Goal: Task Accomplishment & Management: Manage account settings

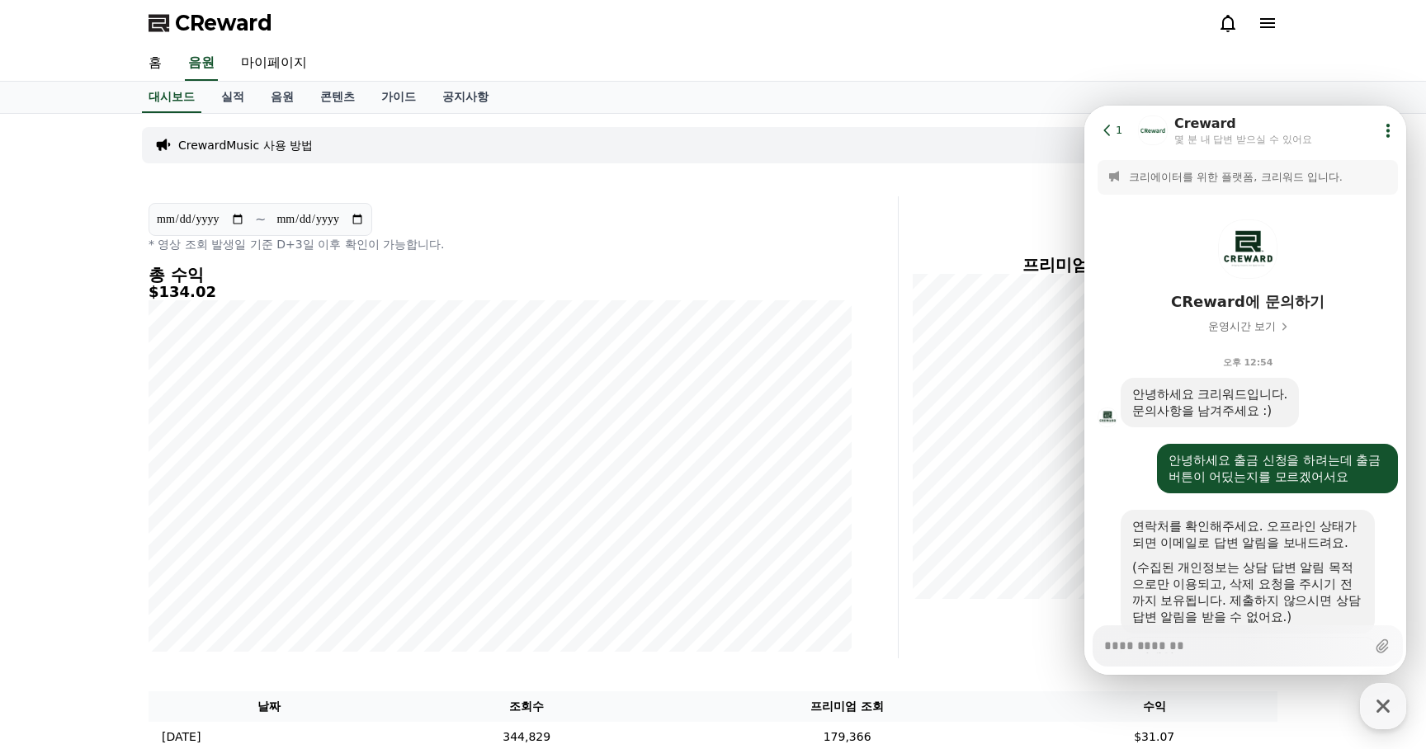
scroll to position [454, 0]
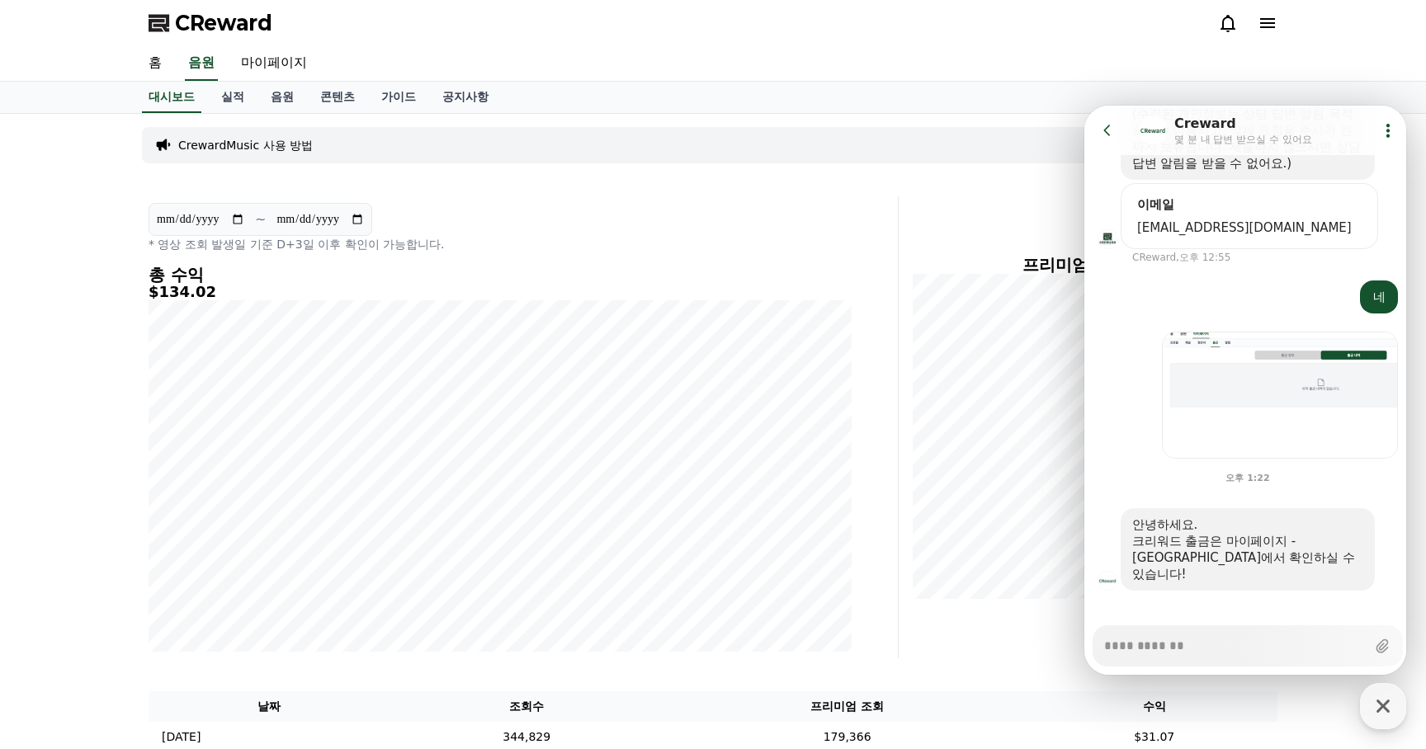
click at [1245, 642] on textarea "Messenger Input Textarea" at bounding box center [1235, 640] width 262 height 28
type textarea "*"
click at [281, 68] on link "마이페이지" at bounding box center [274, 63] width 92 height 35
select select "**********"
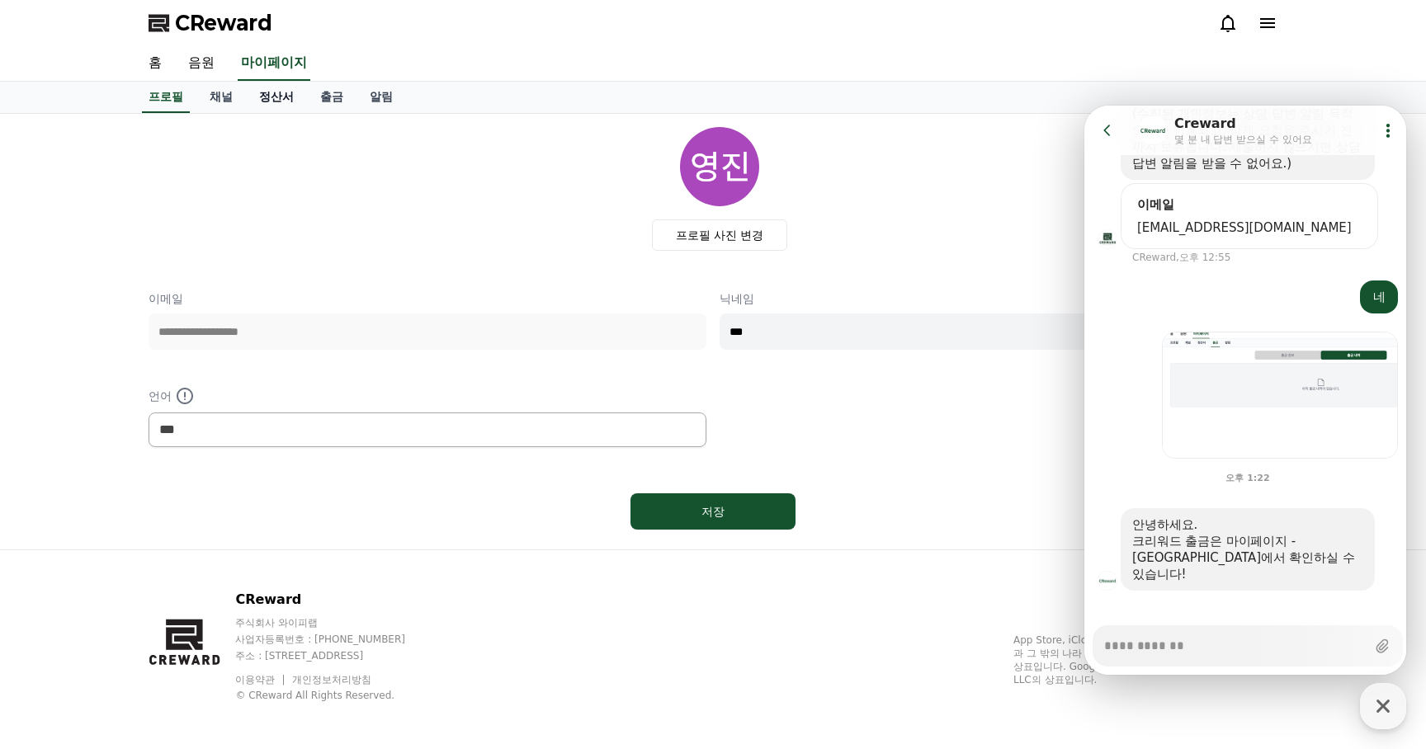
click at [264, 111] on link "정산서" at bounding box center [276, 97] width 61 height 31
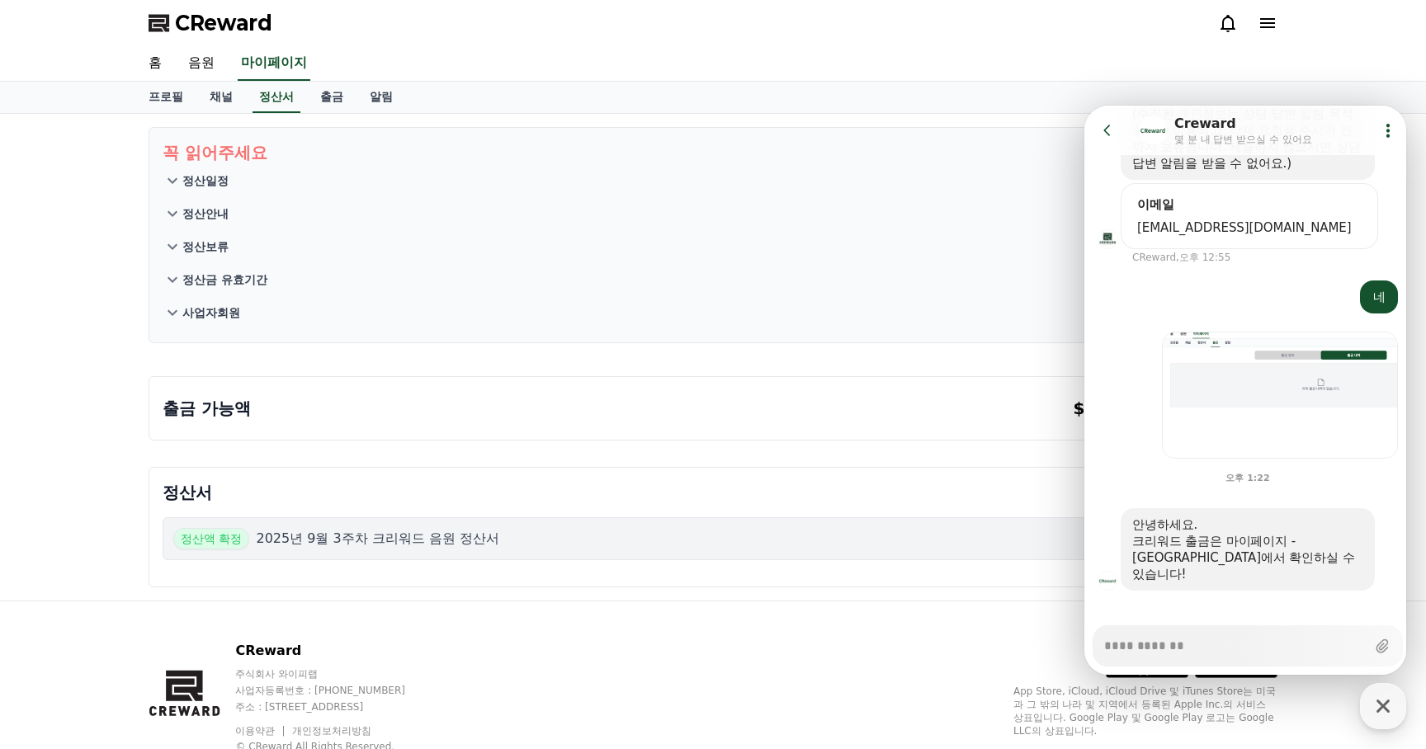
click at [503, 366] on div "출금 가능액 $ 129.60 출금 신청 $ 129.60 출금 신청" at bounding box center [713, 405] width 1142 height 84
click at [1109, 135] on icon at bounding box center [1106, 130] width 7 height 11
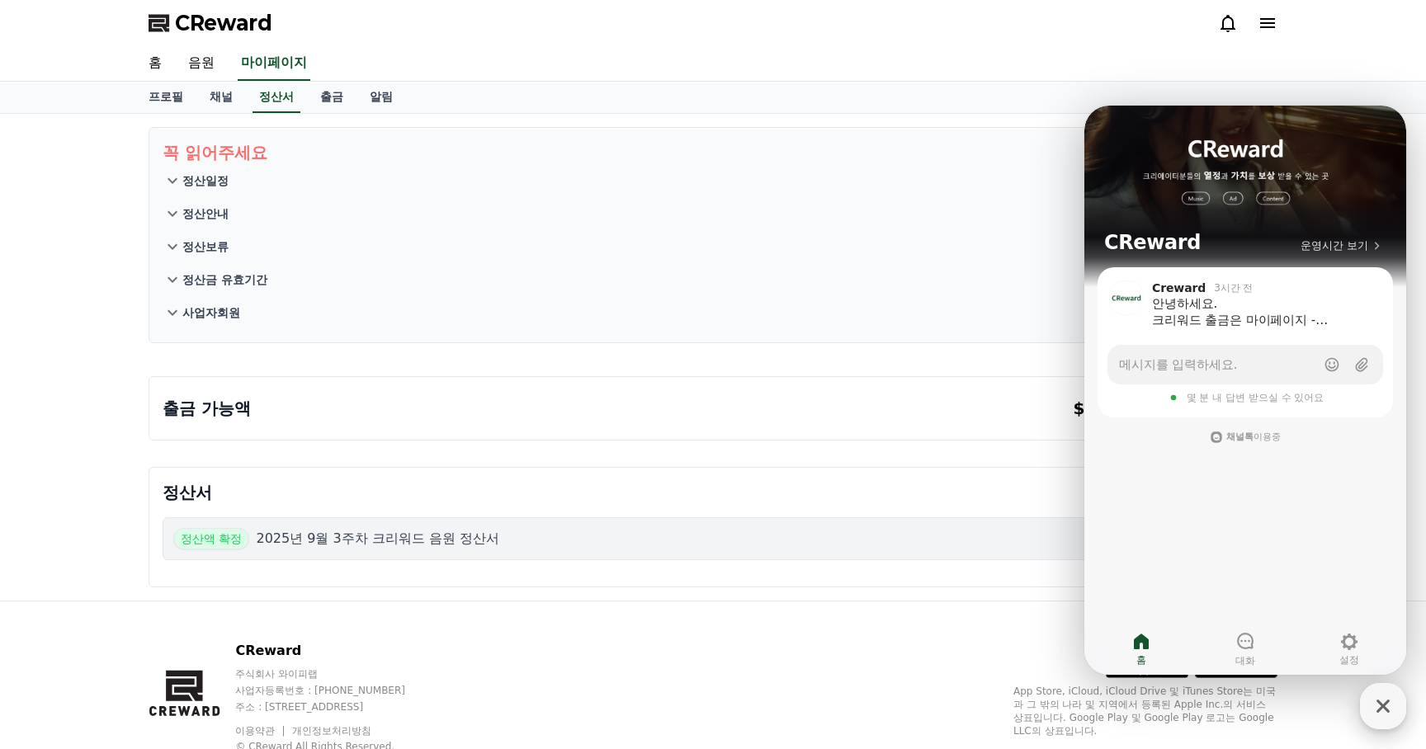
click at [1383, 700] on icon "button" at bounding box center [1383, 706] width 30 height 30
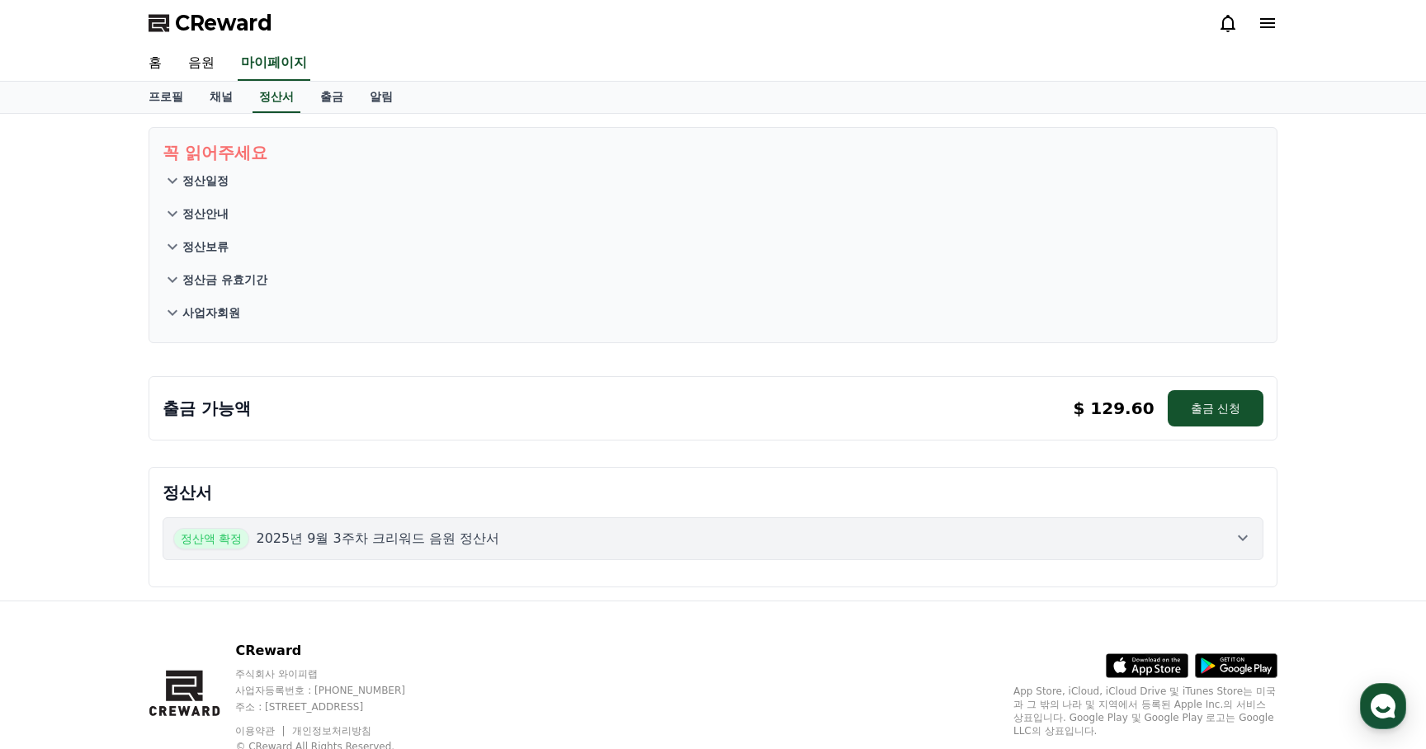
click at [1134, 411] on p "$ 129.60" at bounding box center [1112, 408] width 81 height 23
click at [1237, 403] on button "출금 신청" at bounding box center [1215, 408] width 96 height 36
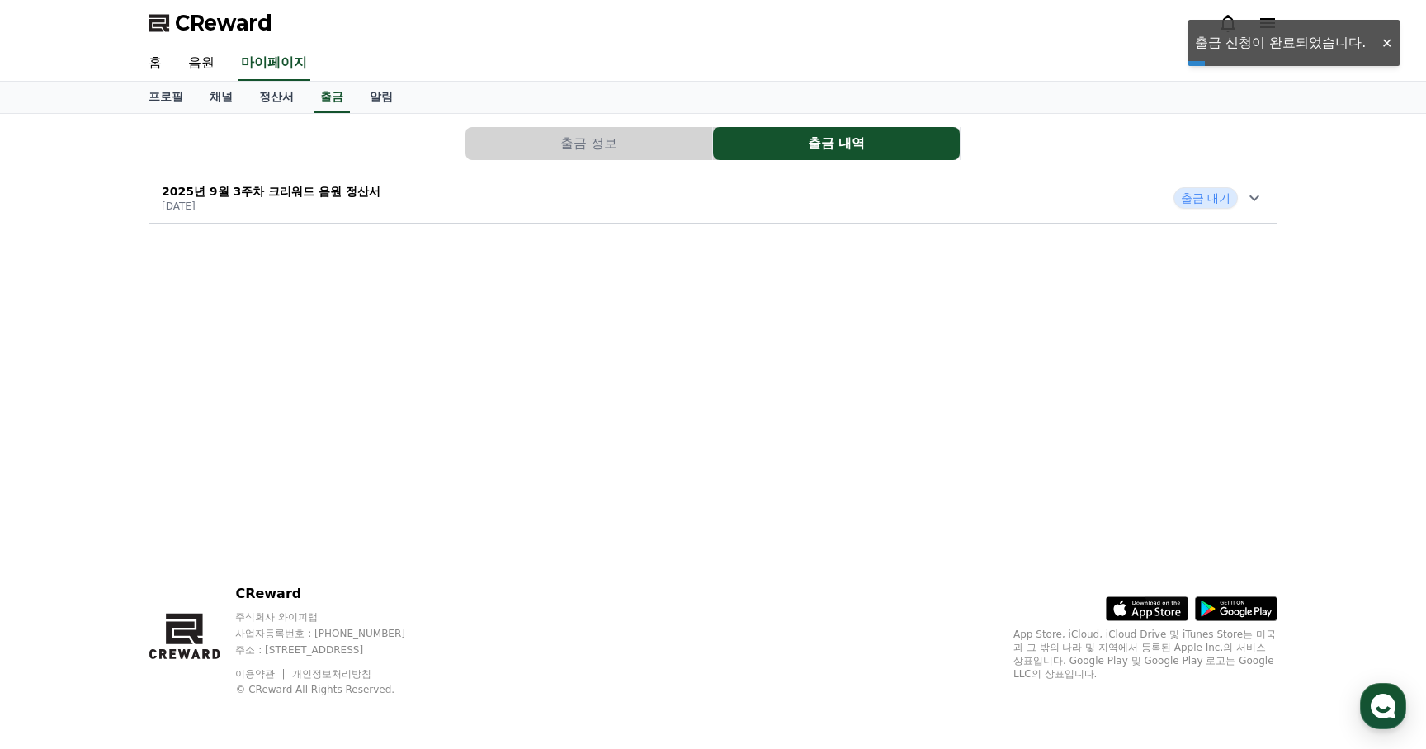
click at [1243, 196] on div "출금 대기" at bounding box center [1218, 197] width 91 height 21
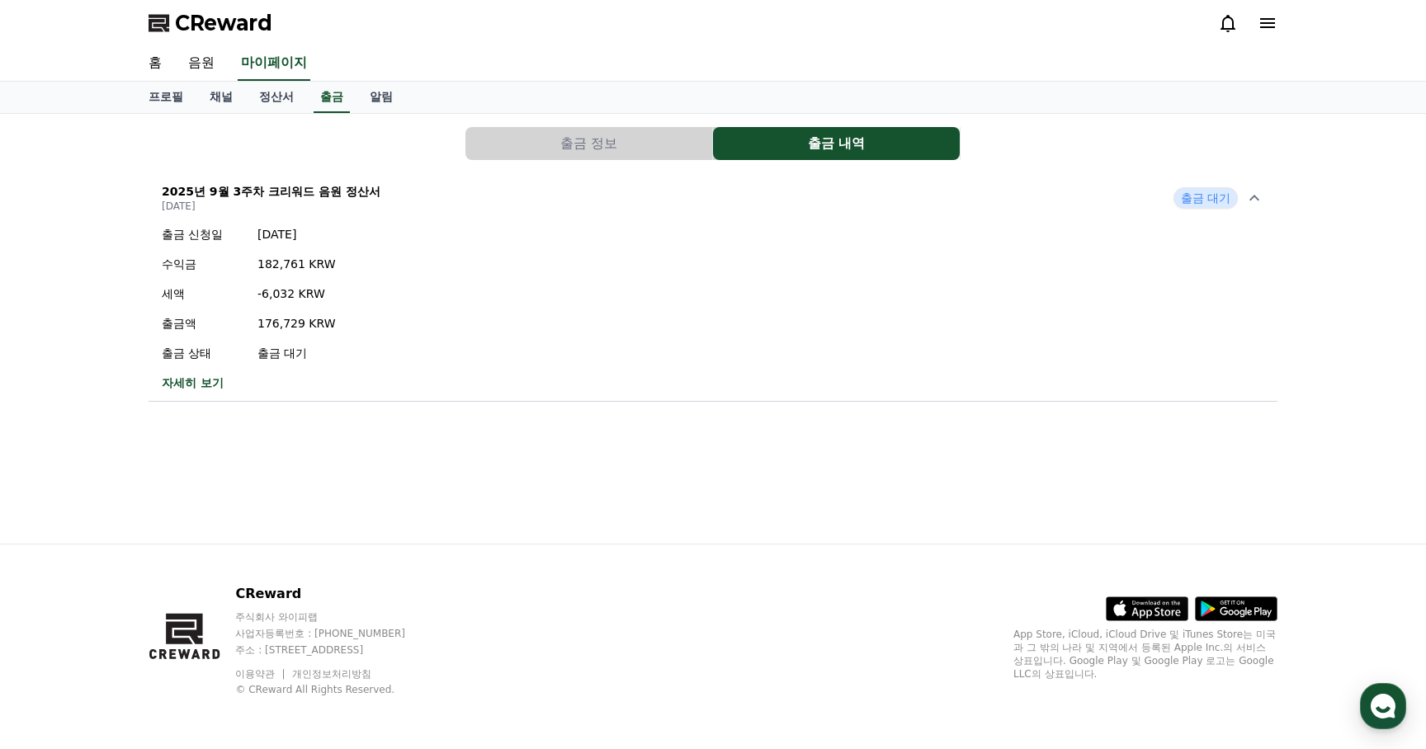
click at [596, 147] on button "출금 정보" at bounding box center [588, 143] width 247 height 33
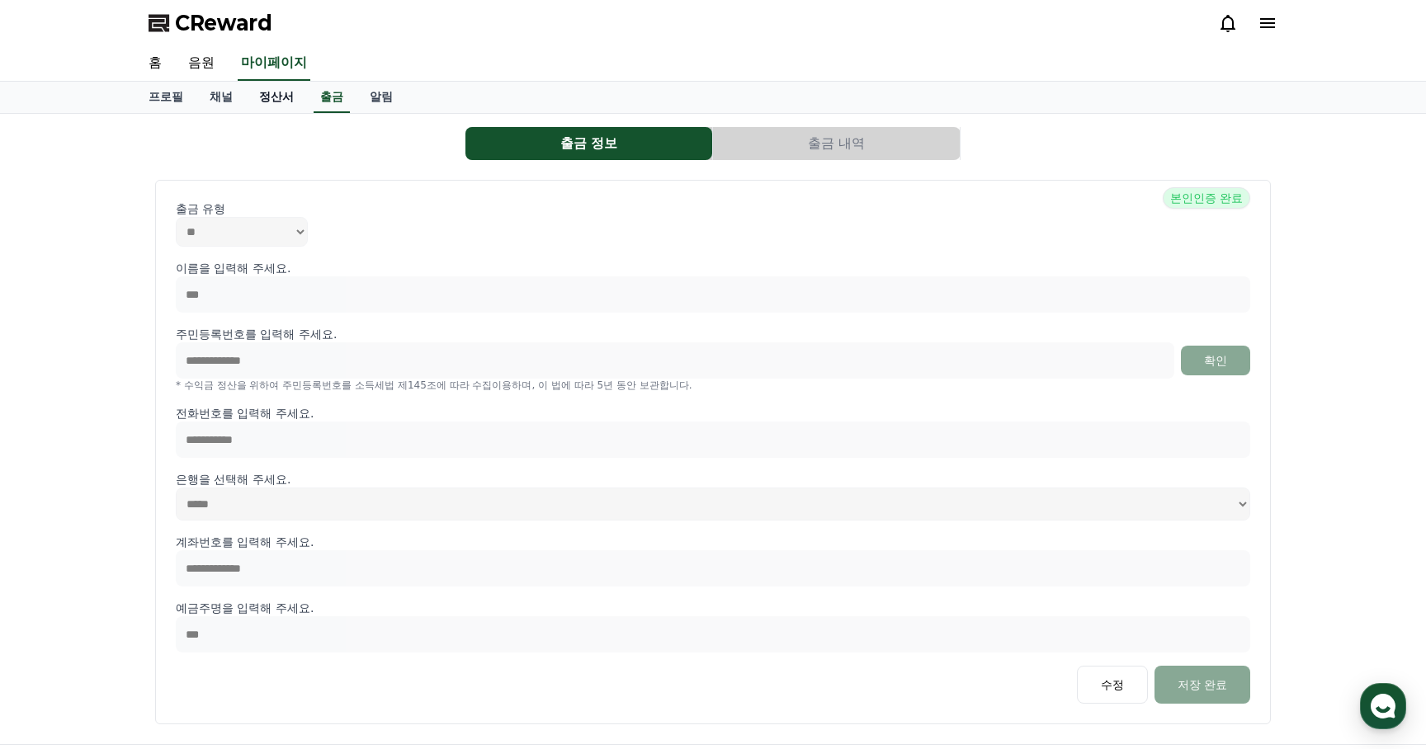
click at [262, 104] on link "정산서" at bounding box center [276, 97] width 61 height 31
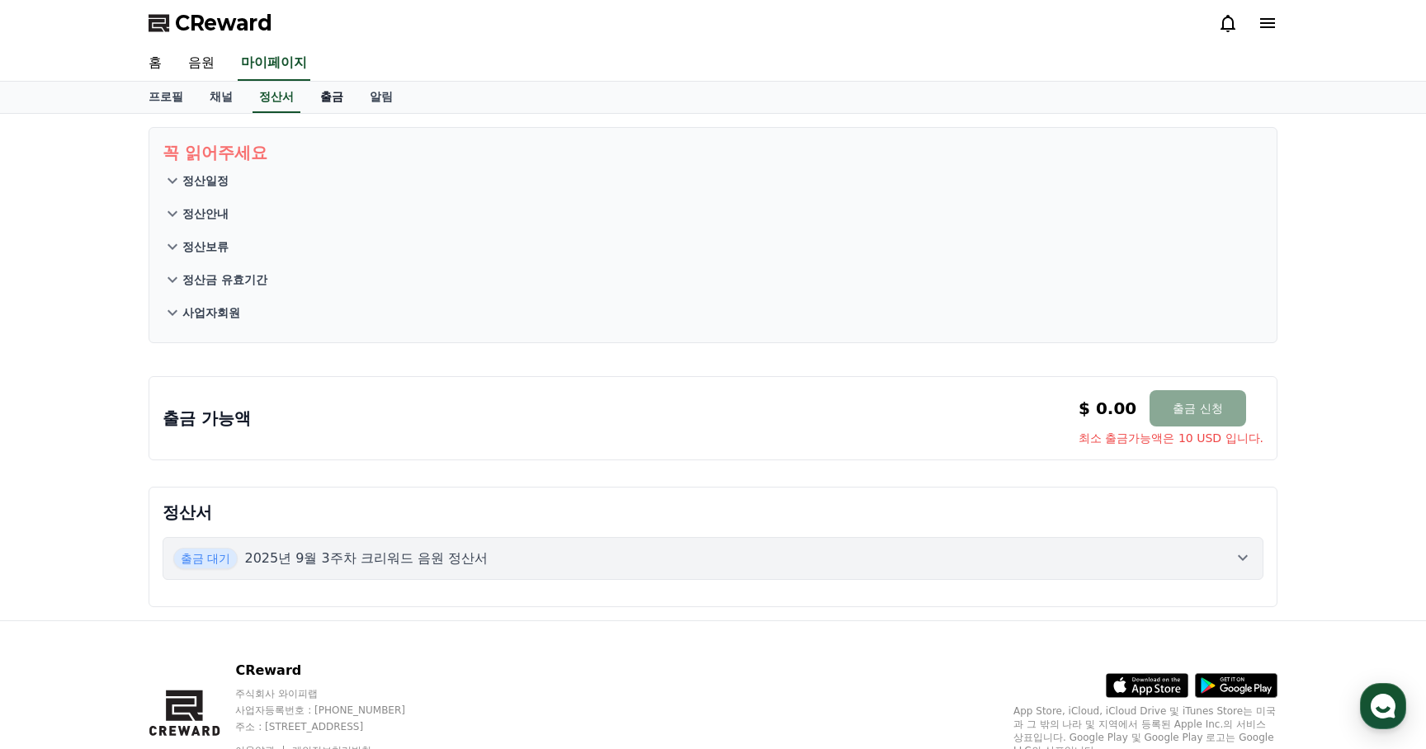
click at [313, 101] on link "출금" at bounding box center [331, 97] width 49 height 31
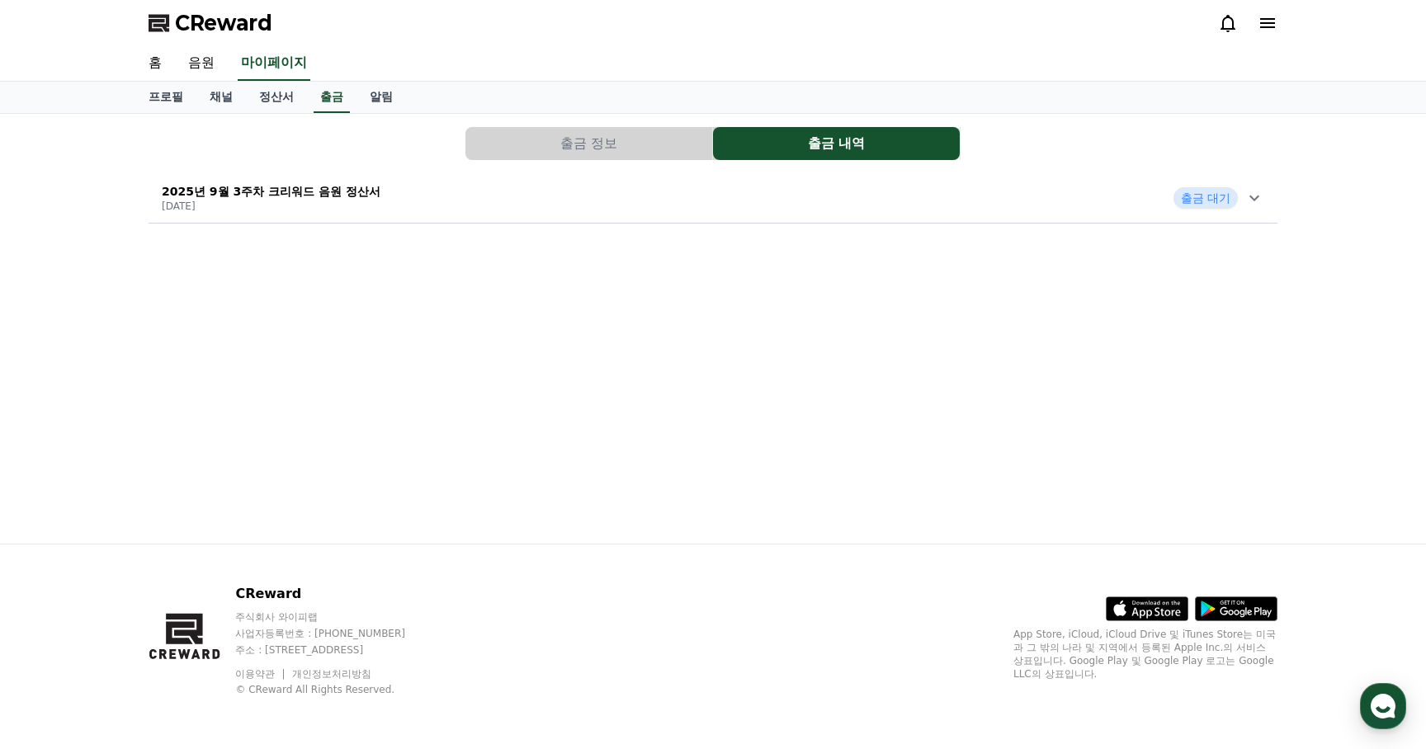
click at [609, 142] on button "출금 정보" at bounding box center [588, 143] width 247 height 33
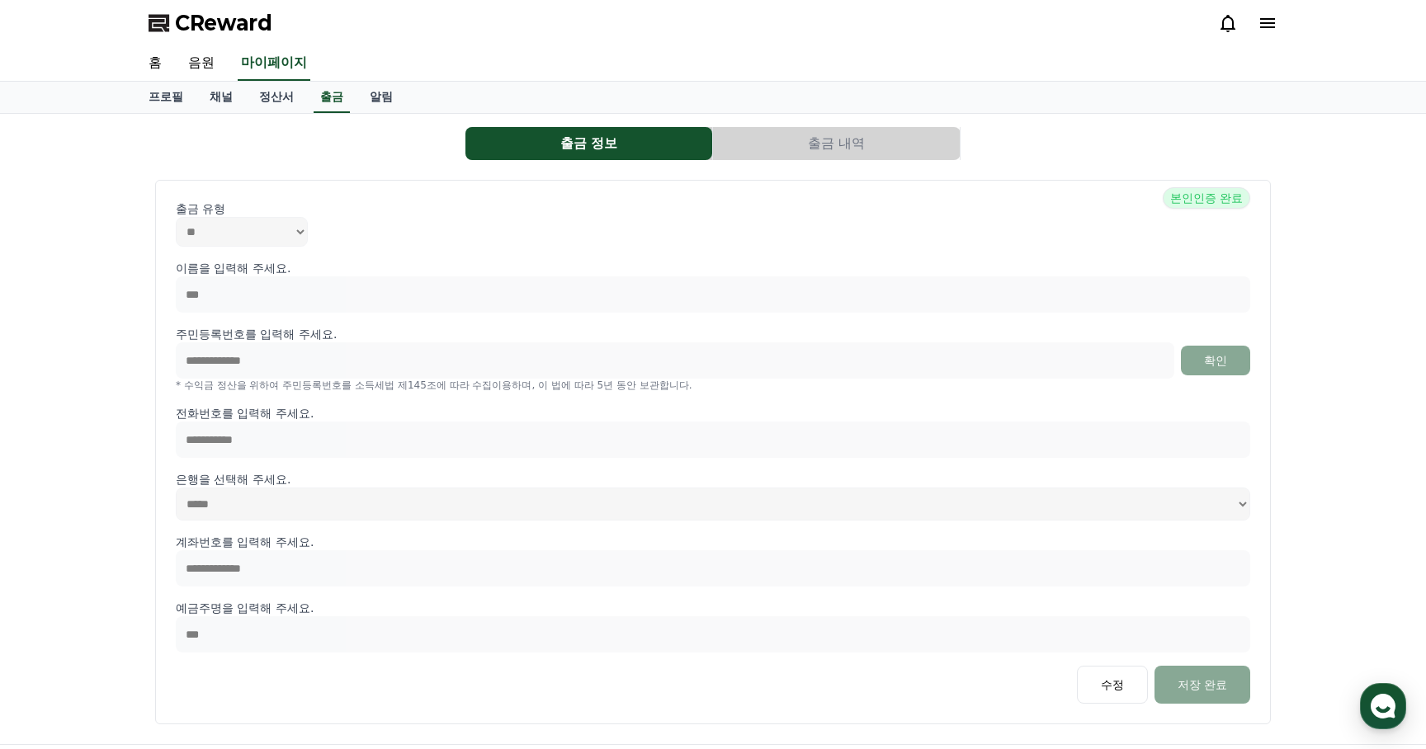
click at [874, 134] on button "출금 내역" at bounding box center [836, 143] width 247 height 33
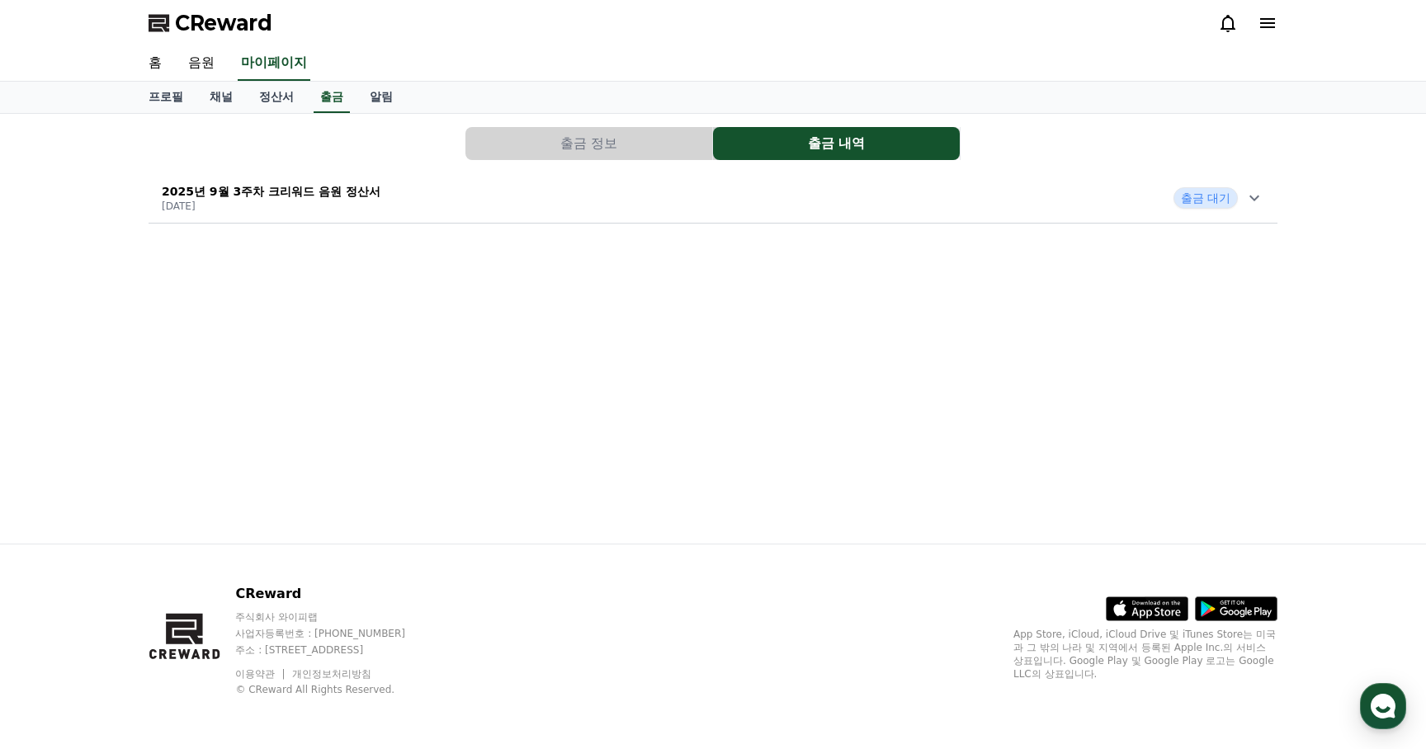
click at [308, 204] on p "[DATE]" at bounding box center [271, 206] width 219 height 13
click at [157, 62] on link "홈" at bounding box center [155, 63] width 40 height 35
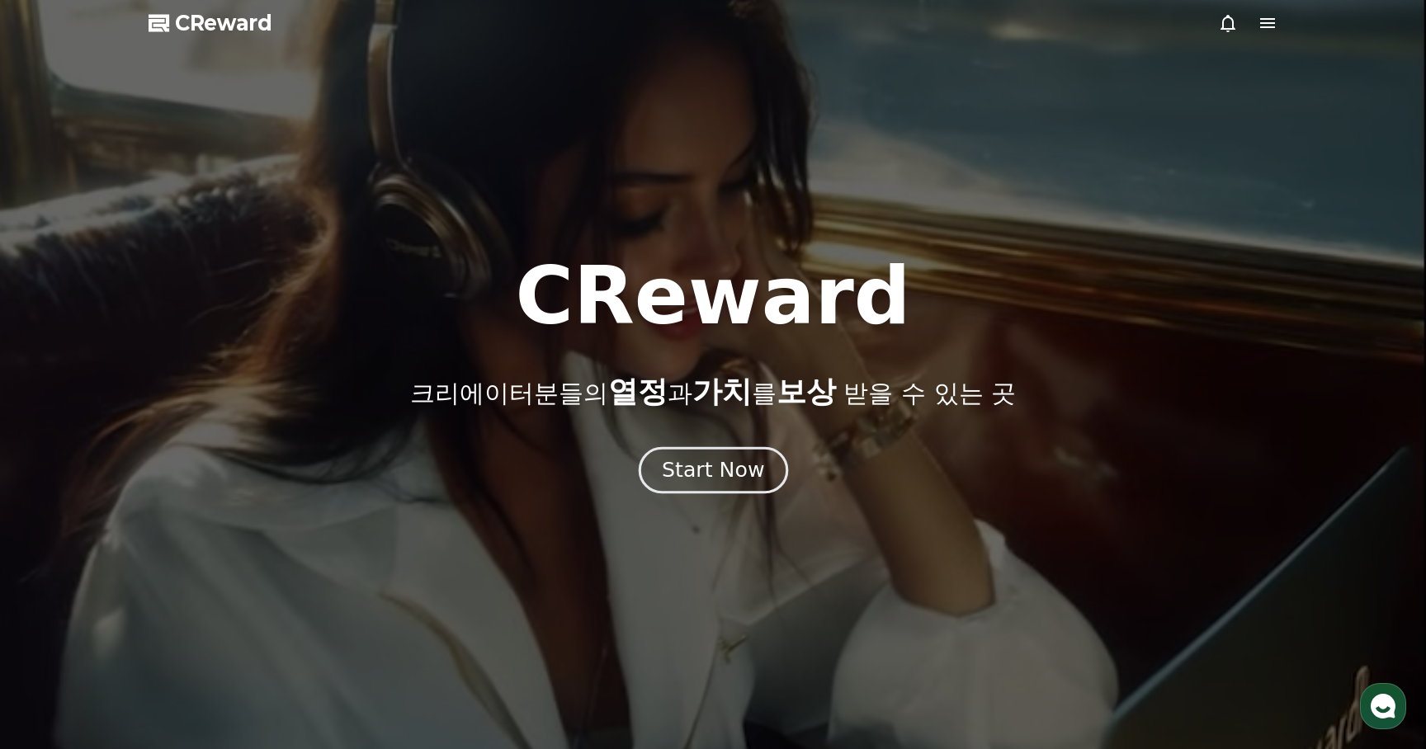
click at [725, 471] on div "Start Now" at bounding box center [713, 470] width 102 height 28
